Goal: Task Accomplishment & Management: Manage account settings

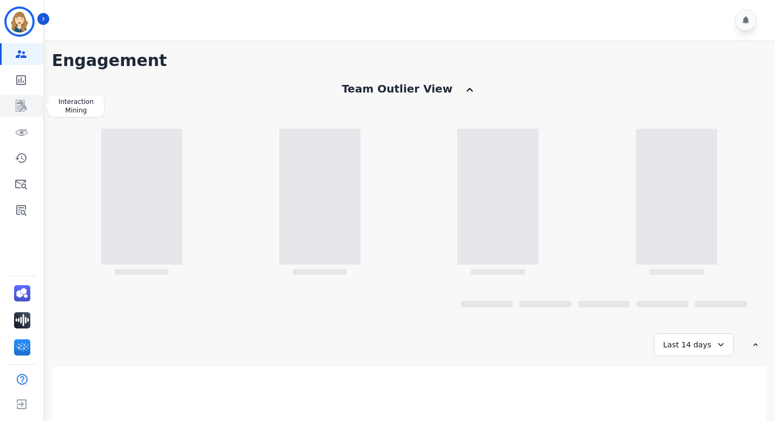
click at [24, 103] on icon "Sidebar" at bounding box center [21, 106] width 11 height 12
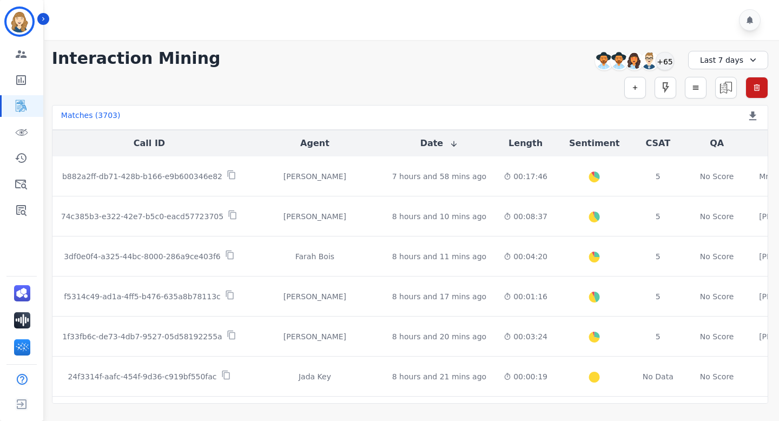
click at [717, 62] on div "Last 7 days" at bounding box center [728, 60] width 80 height 18
click at [726, 135] on li "Last 14 days" at bounding box center [735, 137] width 54 height 11
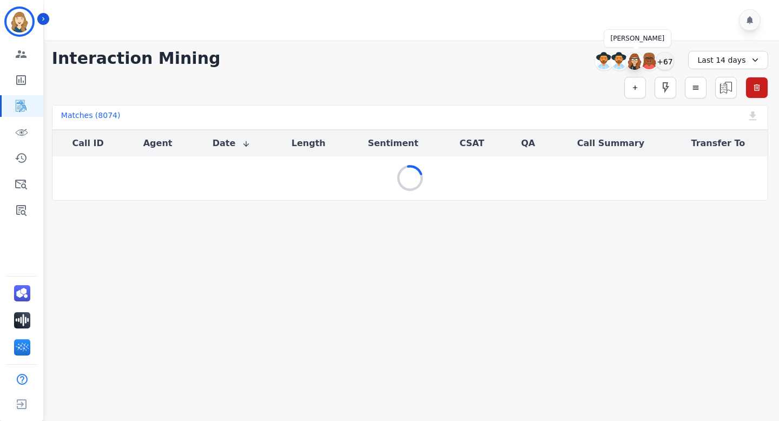
click at [634, 60] on img at bounding box center [634, 60] width 17 height 17
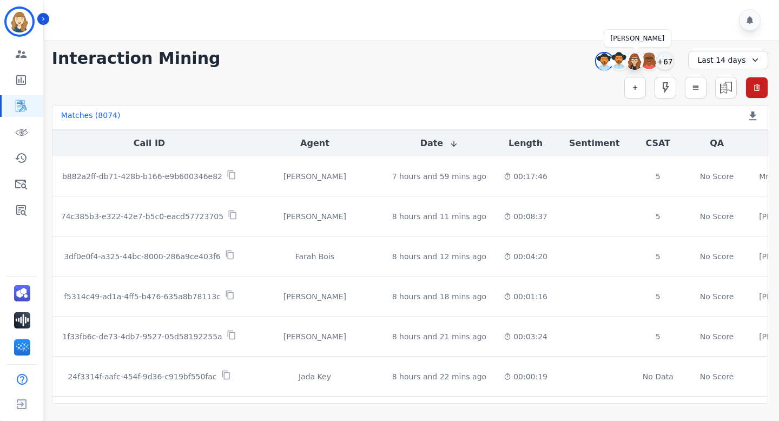
click at [636, 63] on img at bounding box center [634, 60] width 17 height 17
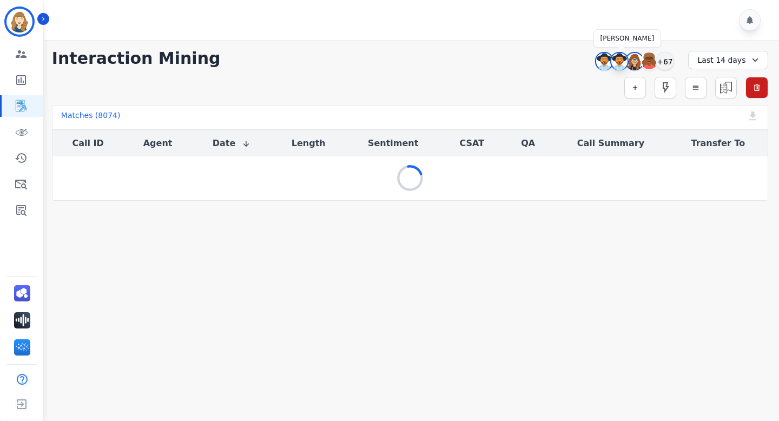
click at [617, 61] on img at bounding box center [620, 61] width 16 height 17
click at [605, 61] on img at bounding box center [604, 61] width 16 height 17
click at [597, 61] on img at bounding box center [604, 61] width 16 height 17
click at [666, 61] on div "+67" at bounding box center [665, 61] width 18 height 18
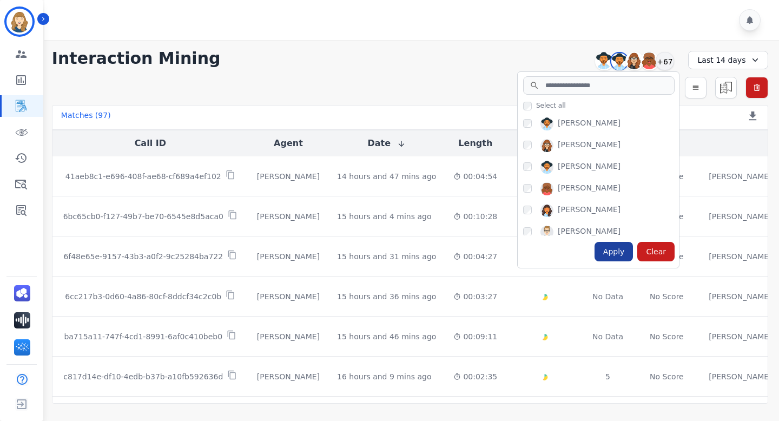
click at [614, 256] on div "Apply" at bounding box center [614, 251] width 39 height 19
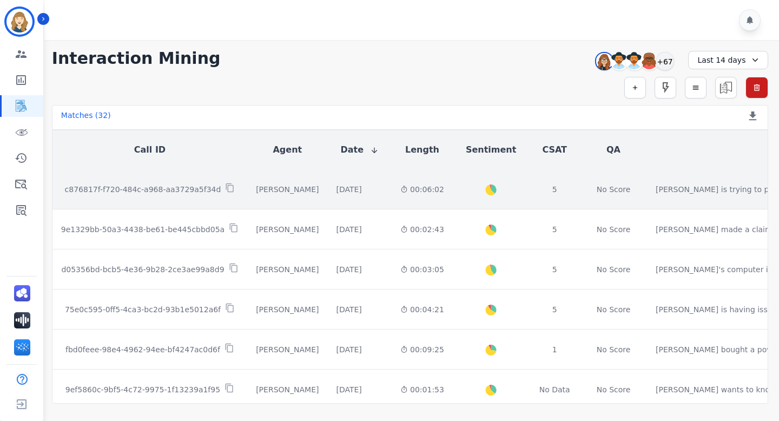
drag, startPoint x: 318, startPoint y: 189, endPoint x: 257, endPoint y: 190, distance: 61.2
click at [257, 190] on td "[PERSON_NAME]" at bounding box center [287, 189] width 80 height 40
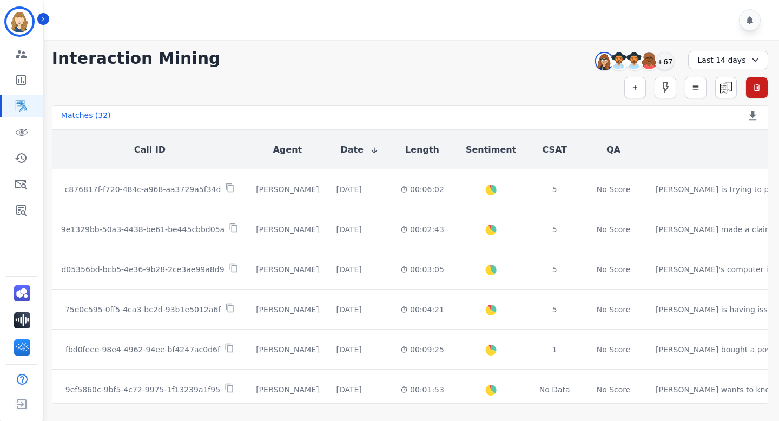
click at [728, 59] on div "Last 14 days" at bounding box center [728, 60] width 80 height 18
click at [720, 127] on li "Last 7 days" at bounding box center [735, 124] width 54 height 11
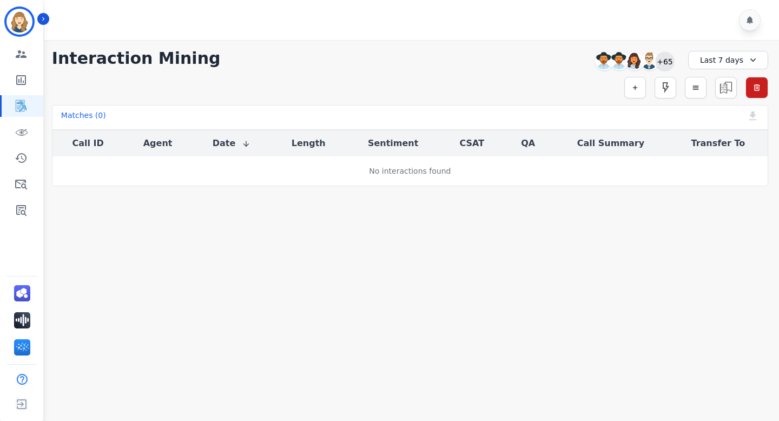
click at [669, 60] on div "+65" at bounding box center [665, 61] width 18 height 18
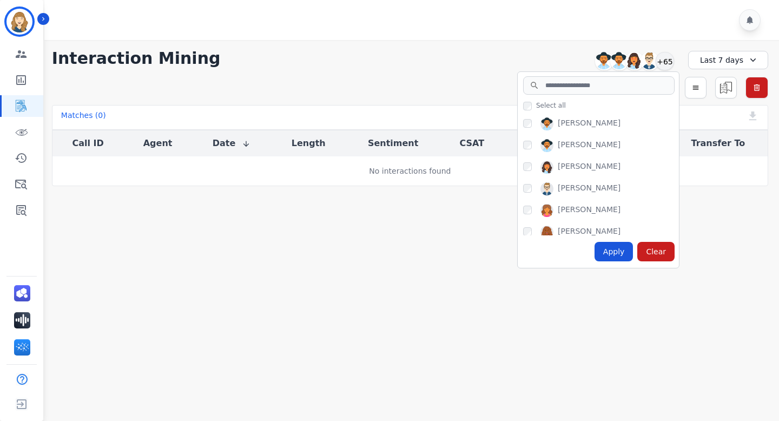
click at [470, 260] on main "Interaction Mining [PERSON_NAME] [PERSON_NAME] [PERSON_NAME] [PERSON_NAME] +65 …" at bounding box center [410, 250] width 738 height 421
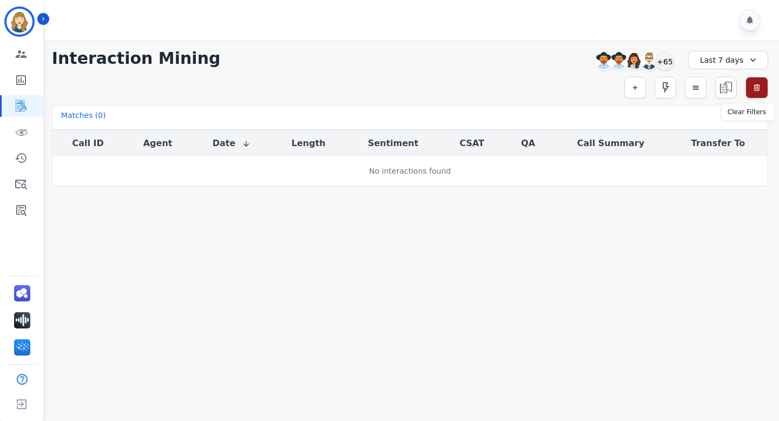
click at [758, 90] on icon "button" at bounding box center [757, 87] width 9 height 9
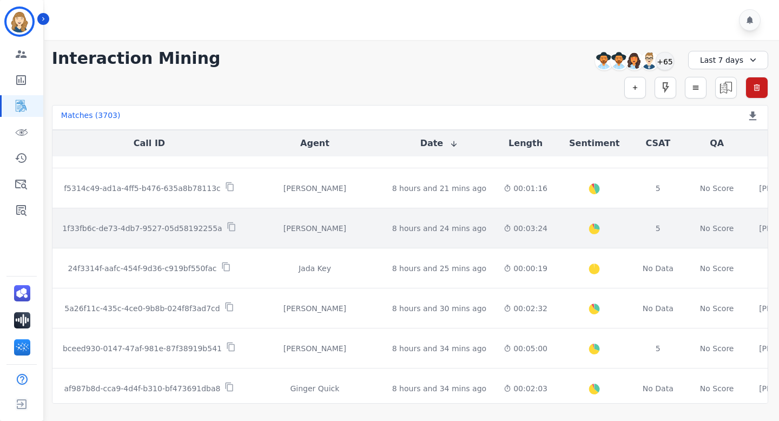
scroll to position [350, 0]
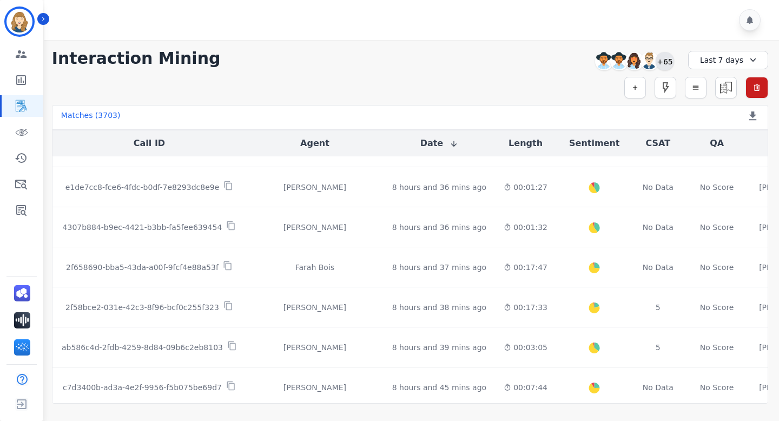
click at [666, 64] on div "+65" at bounding box center [665, 61] width 18 height 18
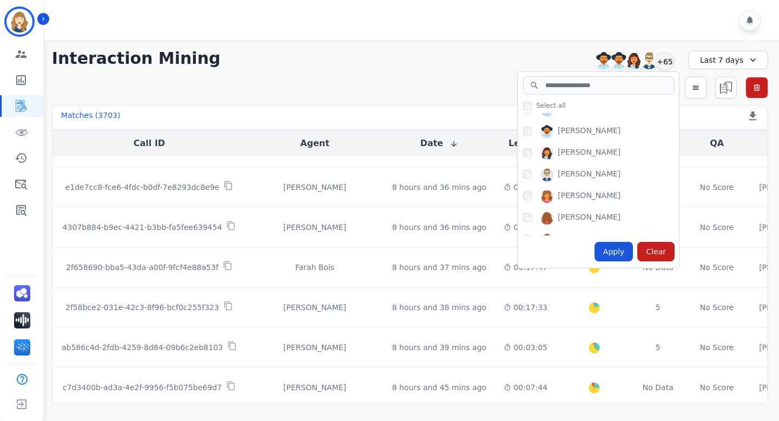
scroll to position [0, 0]
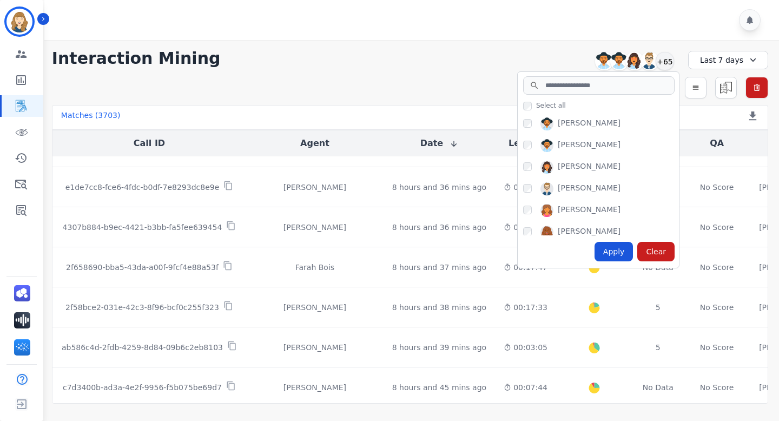
click at [371, 65] on div "Interaction Mining [PERSON_NAME] [PERSON_NAME] [PERSON_NAME] [PERSON_NAME] +65 …" at bounding box center [410, 58] width 717 height 19
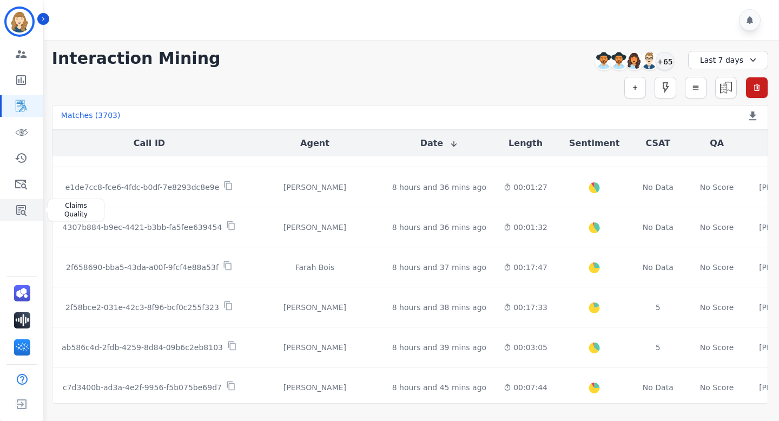
click at [25, 209] on icon "Sidebar" at bounding box center [21, 210] width 10 height 11
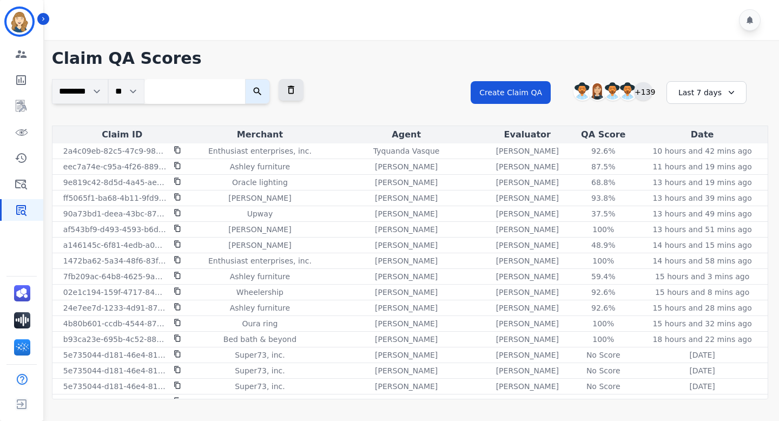
click at [651, 94] on div "+139" at bounding box center [643, 91] width 18 height 18
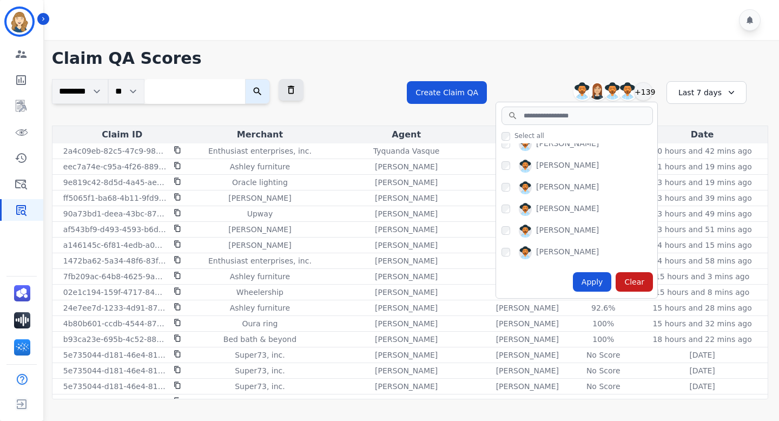
scroll to position [65, 0]
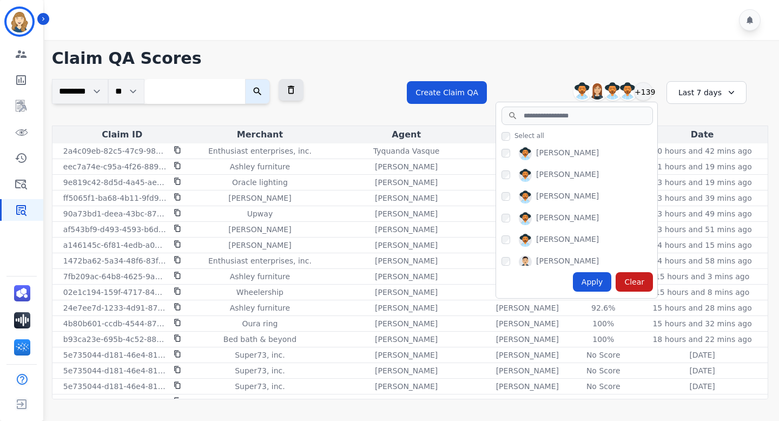
click at [698, 95] on div "Last 7 days" at bounding box center [707, 92] width 80 height 23
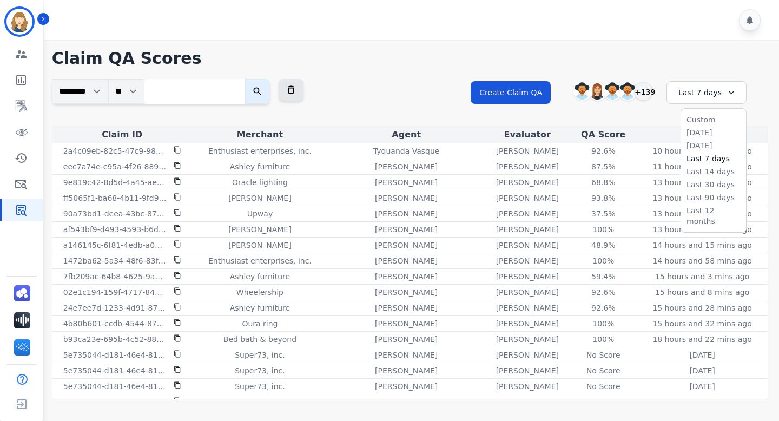
click at [421, 87] on div "**********" at bounding box center [410, 102] width 717 height 47
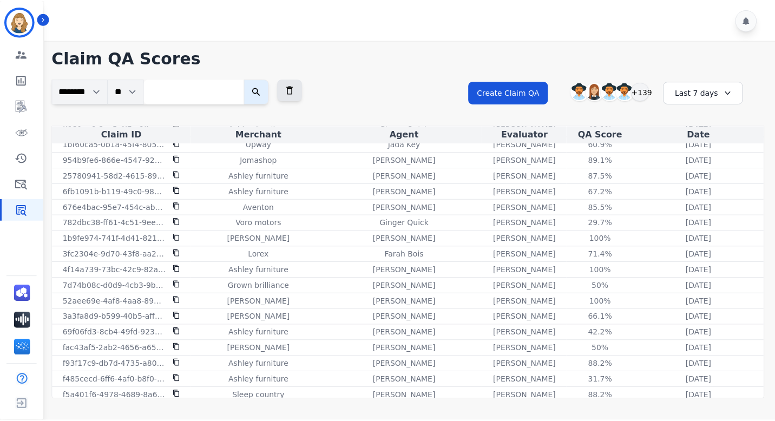
scroll to position [639, 0]
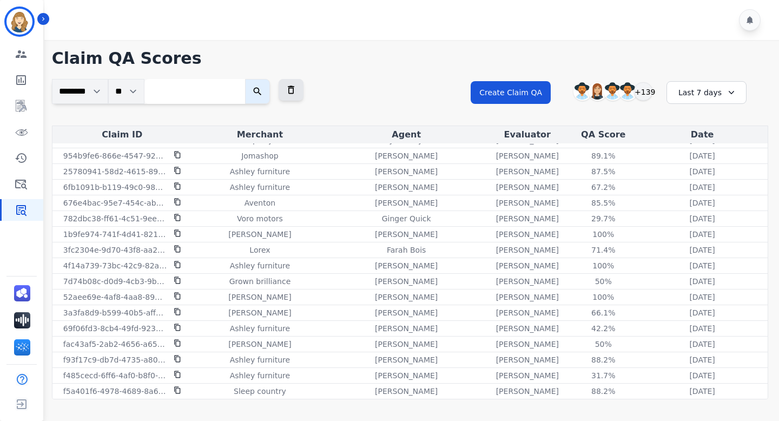
click at [701, 92] on div "Last 7 days" at bounding box center [707, 92] width 80 height 23
click at [700, 170] on li "Last 14 days" at bounding box center [714, 171] width 54 height 11
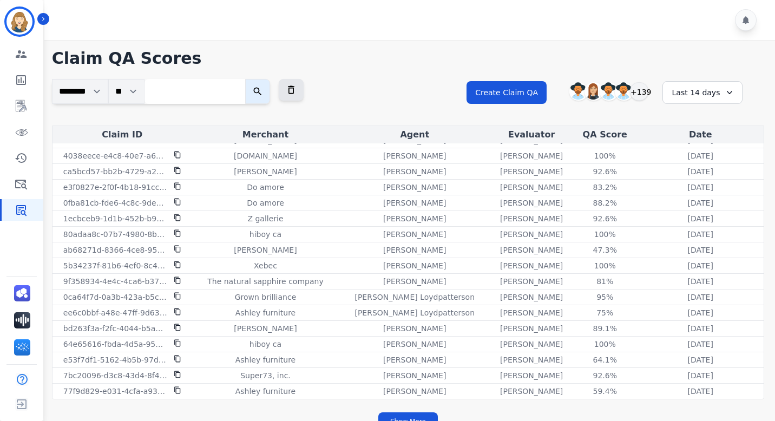
scroll to position [16, 0]
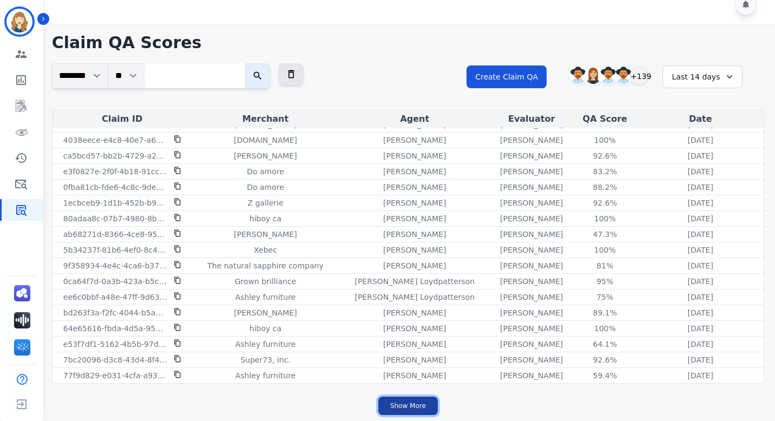
click at [430, 408] on button "Show More" at bounding box center [408, 406] width 60 height 18
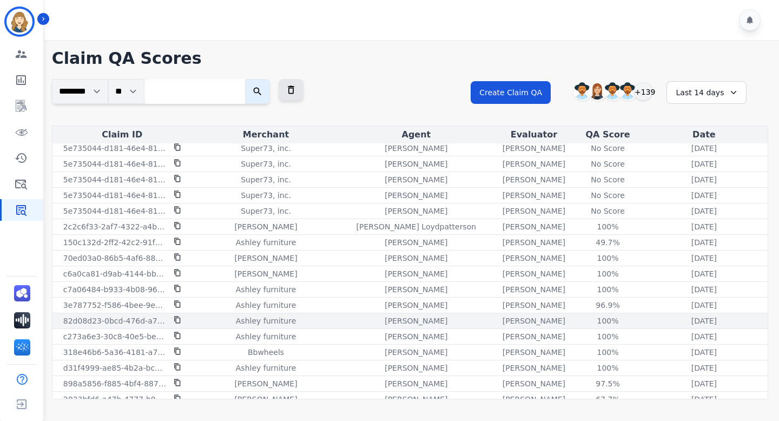
scroll to position [0, 0]
